Goal: Information Seeking & Learning: Learn about a topic

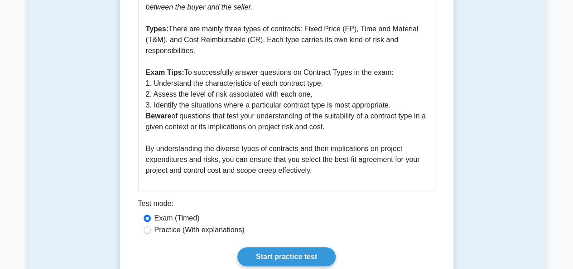
scroll to position [408, 0]
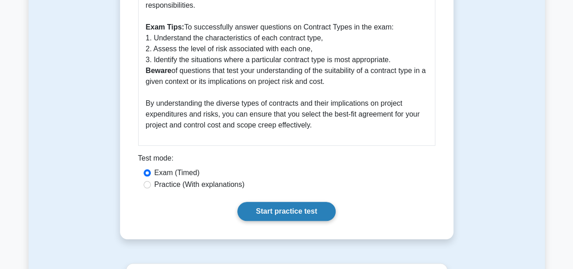
click at [280, 207] on link "Start practice test" at bounding box center [286, 211] width 98 height 19
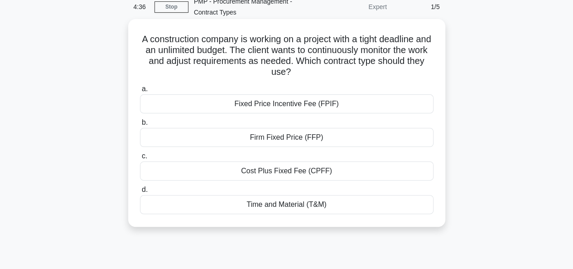
scroll to position [91, 0]
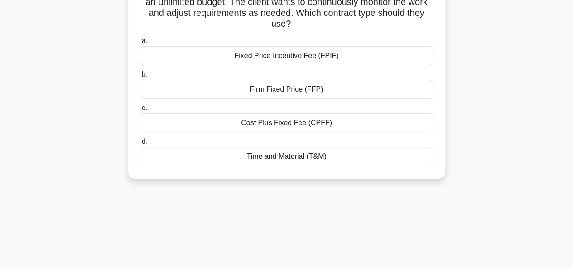
click at [274, 158] on div "Time and Material (T&M)" at bounding box center [287, 156] width 294 height 19
click at [140, 145] on input "d. Time and Material (T&M)" at bounding box center [140, 142] width 0 height 6
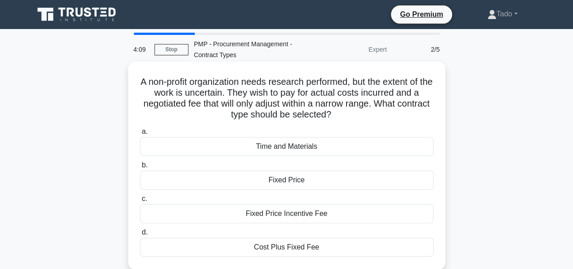
scroll to position [45, 0]
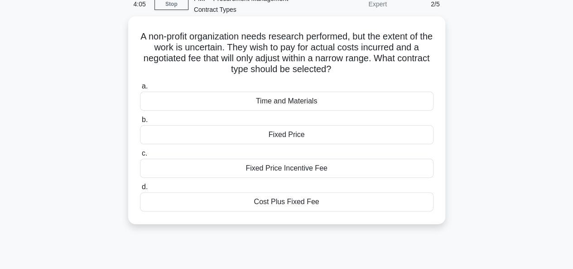
click at [251, 196] on div "Cost Plus Fixed Fee" at bounding box center [287, 201] width 294 height 19
click at [140, 190] on input "d. Cost Plus Fixed Fee" at bounding box center [140, 187] width 0 height 6
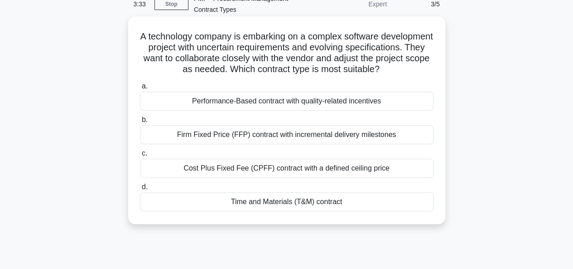
click at [255, 174] on div "Cost Plus Fixed Fee (CPFF) contract with a defined ceiling price" at bounding box center [287, 168] width 294 height 19
click at [140, 156] on input "c. Cost Plus Fixed Fee (CPFF) contract with a defined ceiling price" at bounding box center [140, 153] width 0 height 6
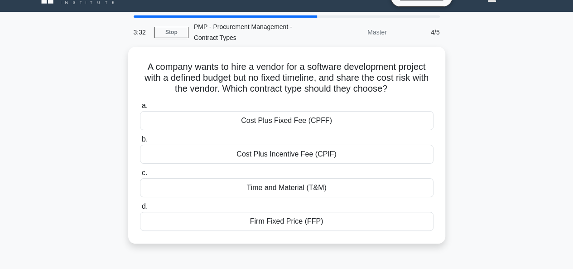
scroll to position [0, 0]
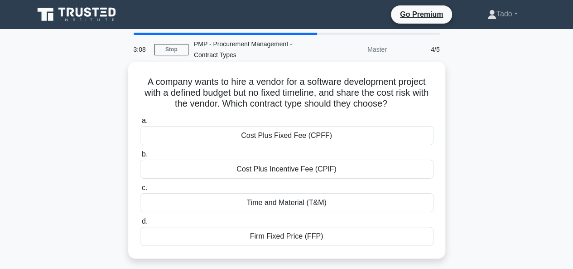
click at [299, 237] on div "Firm Fixed Price (FFP)" at bounding box center [287, 236] width 294 height 19
click at [140, 224] on input "d. Firm Fixed Price (FFP)" at bounding box center [140, 221] width 0 height 6
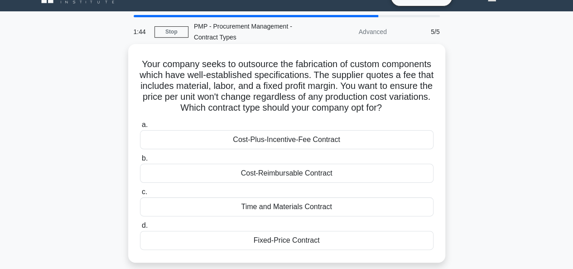
scroll to position [45, 0]
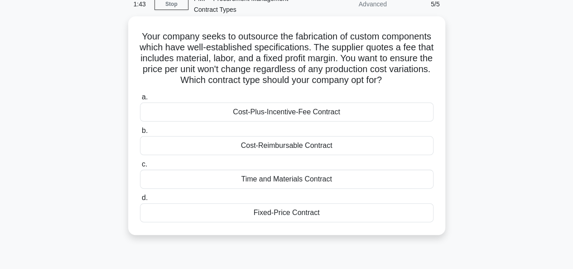
click at [302, 221] on div "Fixed-Price Contract" at bounding box center [287, 212] width 294 height 19
click at [140, 201] on input "d. Fixed-Price Contract" at bounding box center [140, 198] width 0 height 6
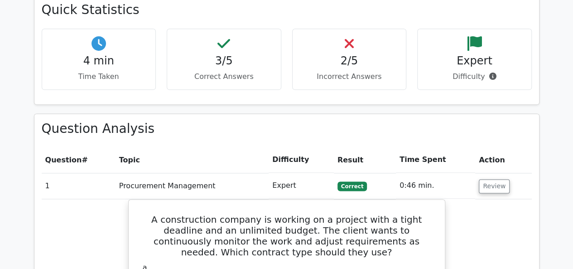
scroll to position [544, 0]
